Goal: Navigation & Orientation: Go to known website

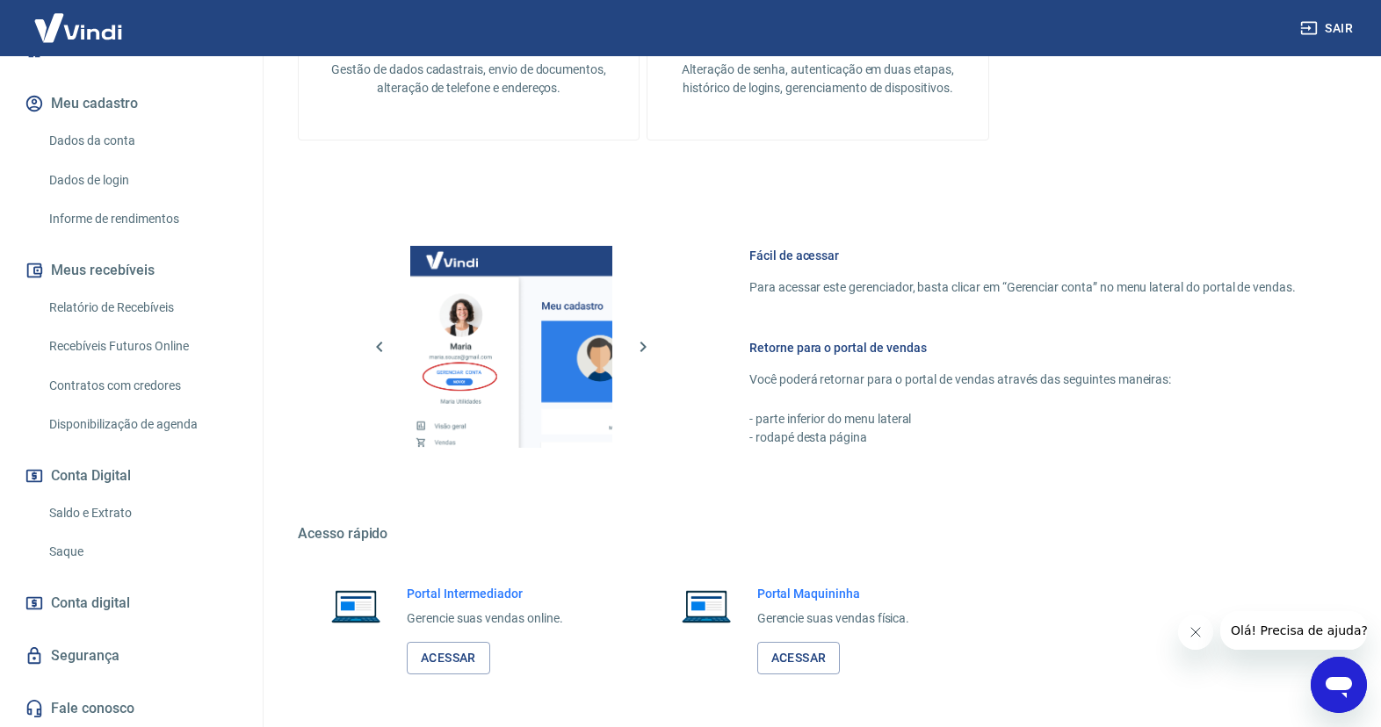
scroll to position [778, 0]
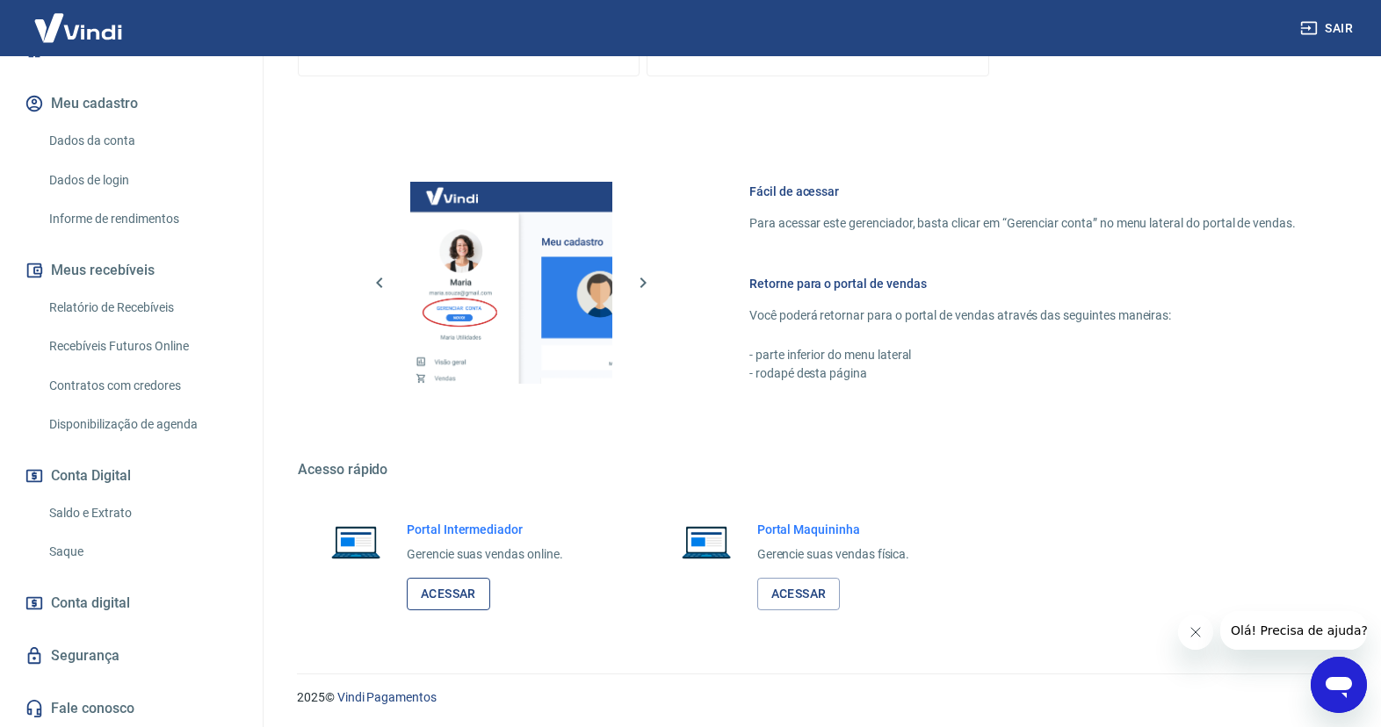
click at [469, 590] on link "Acessar" at bounding box center [448, 594] width 83 height 33
